Goal: Consume media (video, audio): Consume media (video, audio)

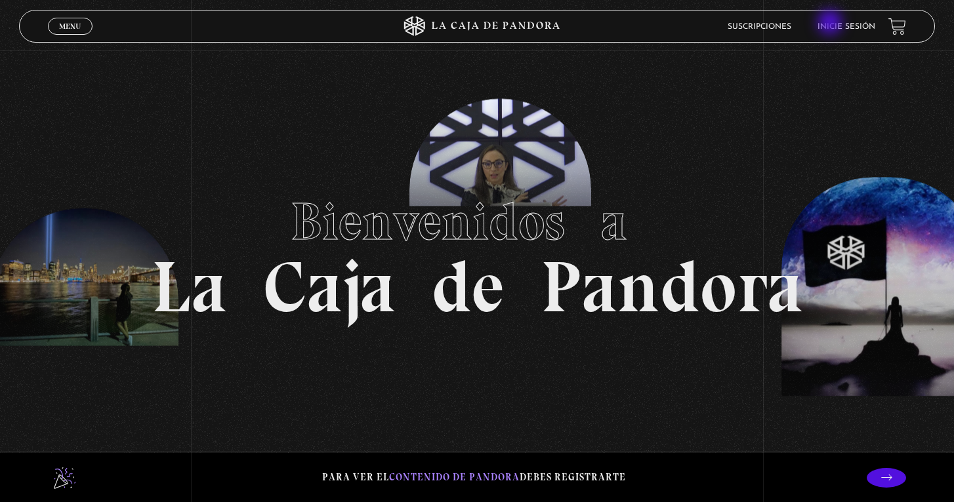
click at [841, 28] on link "Inicie sesión" at bounding box center [846, 27] width 58 height 8
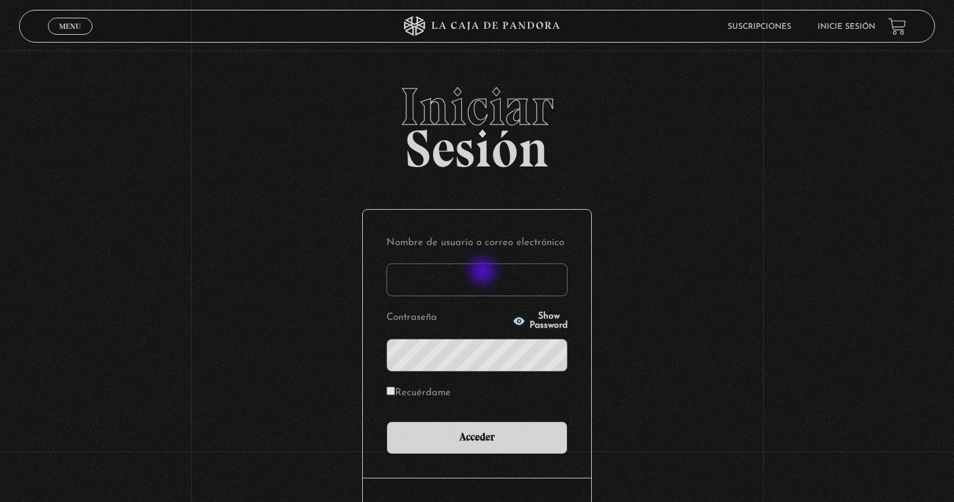
type input "joscellynearias17@gmail.com"
click at [477, 437] on input "Acceder" at bounding box center [476, 438] width 181 height 33
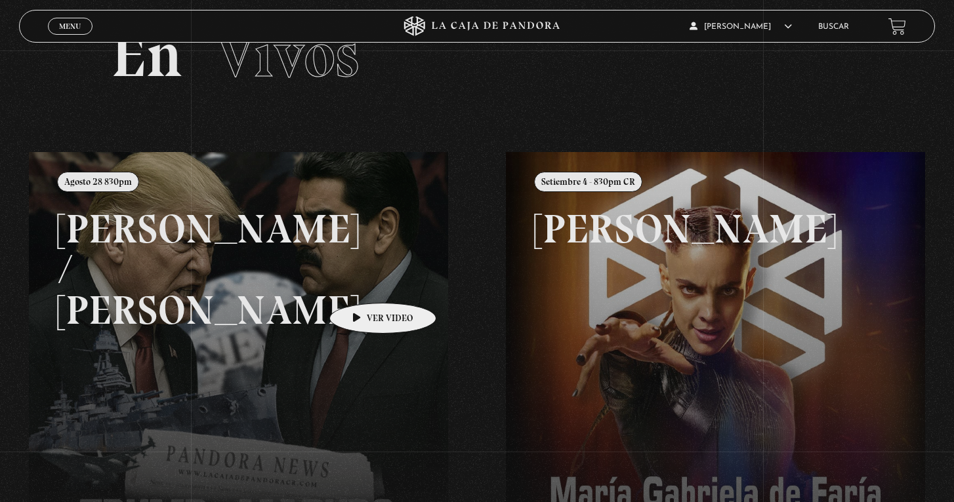
scroll to position [90, 0]
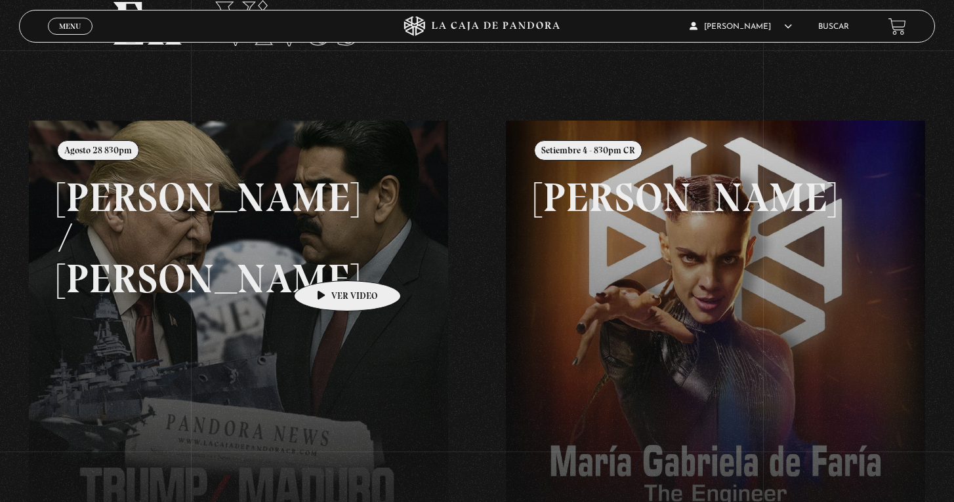
click at [327, 261] on link at bounding box center [506, 372] width 954 height 502
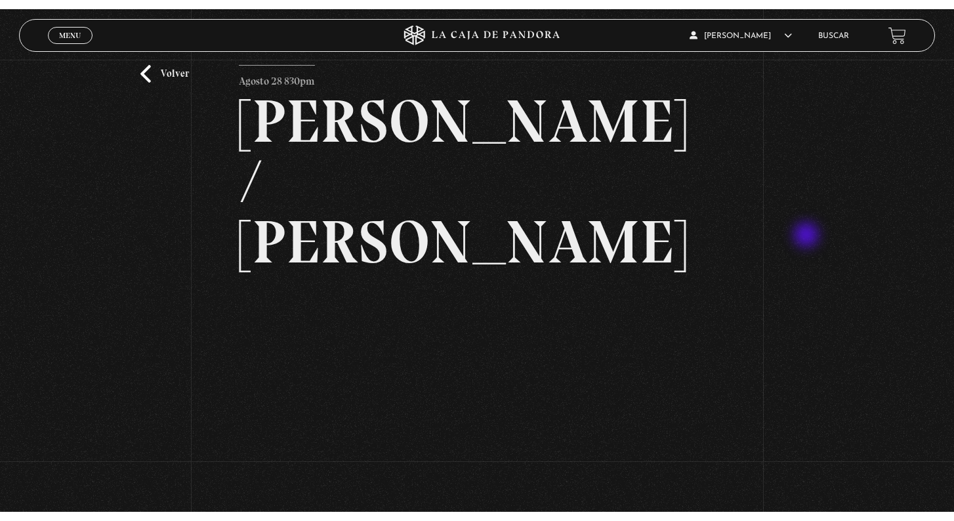
scroll to position [45, 0]
